Goal: Navigation & Orientation: Find specific page/section

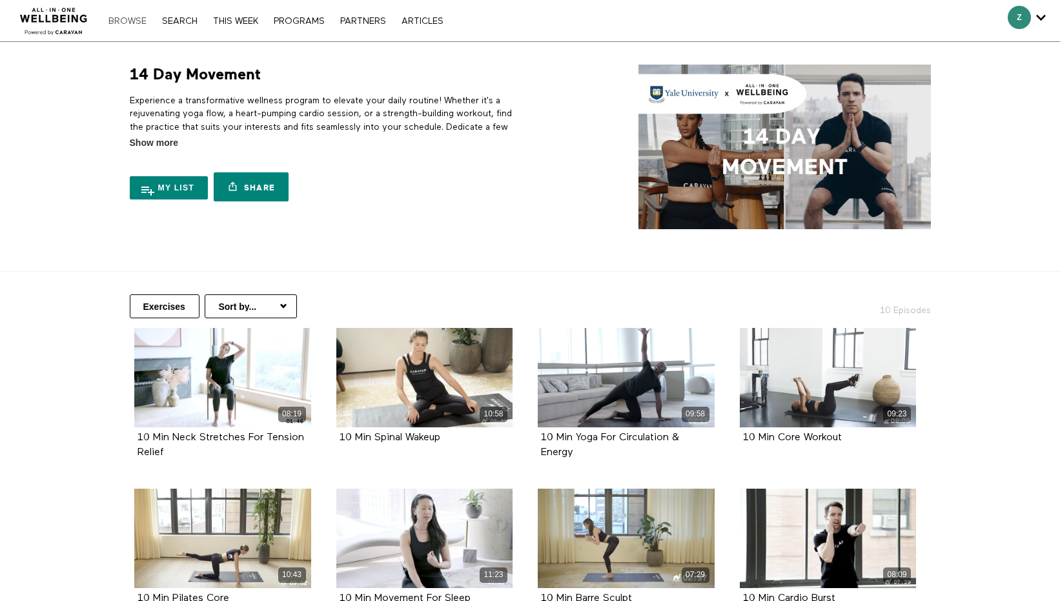
click at [127, 23] on link "Browse" at bounding box center [127, 21] width 51 height 9
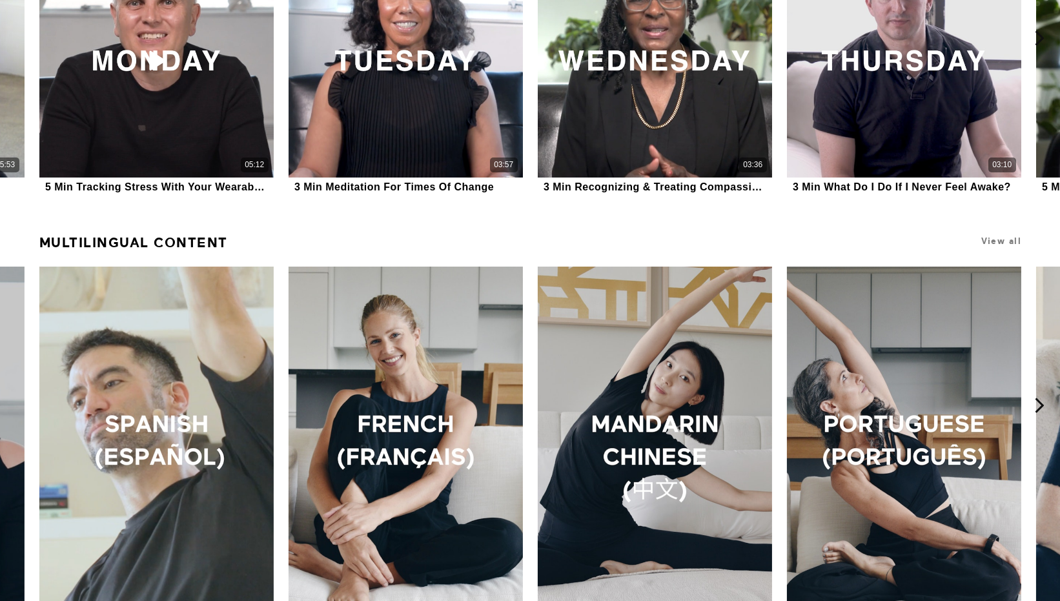
scroll to position [1435, 0]
